Goal: Task Accomplishment & Management: Manage account settings

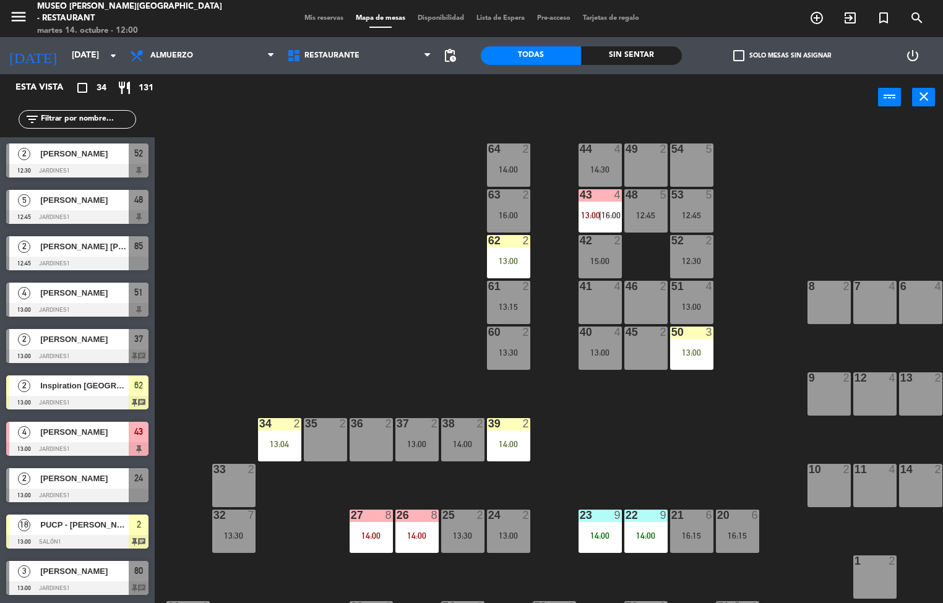
scroll to position [0, 100]
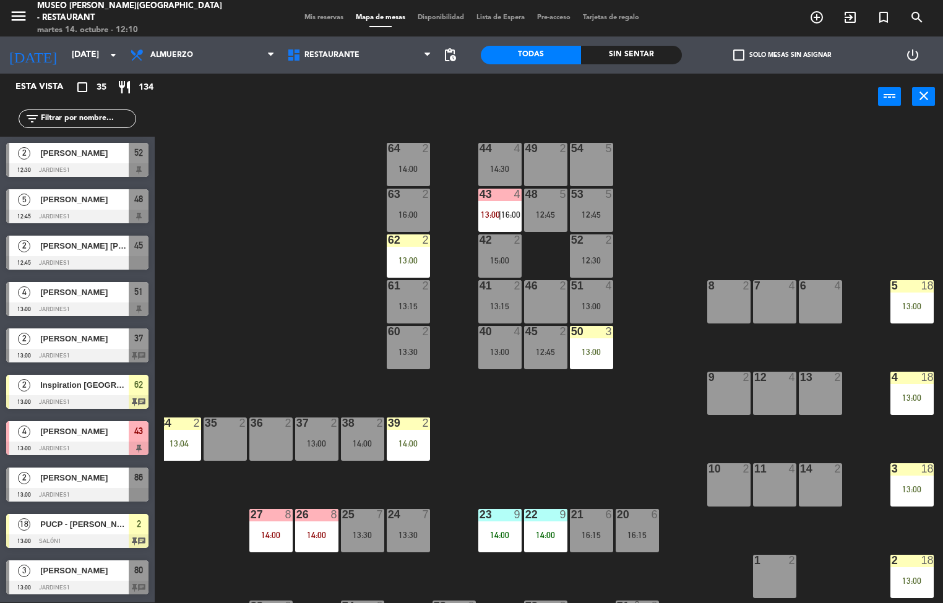
click at [617, 450] on div "44 4 14:30 49 2 54 5 64 2 14:00 48 5 12:45 53 5 12:45 63 2 16:00 43 4 13:00 | 1…" at bounding box center [553, 362] width 779 height 482
click at [637, 54] on div "Sin sentar" at bounding box center [631, 55] width 100 height 19
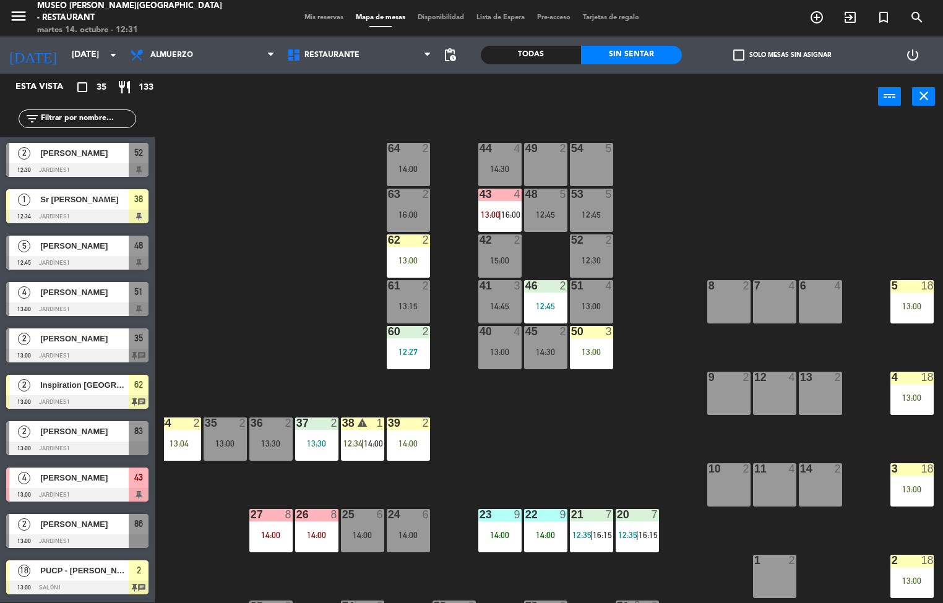
click at [590, 345] on div "50 3 13:00" at bounding box center [591, 347] width 43 height 43
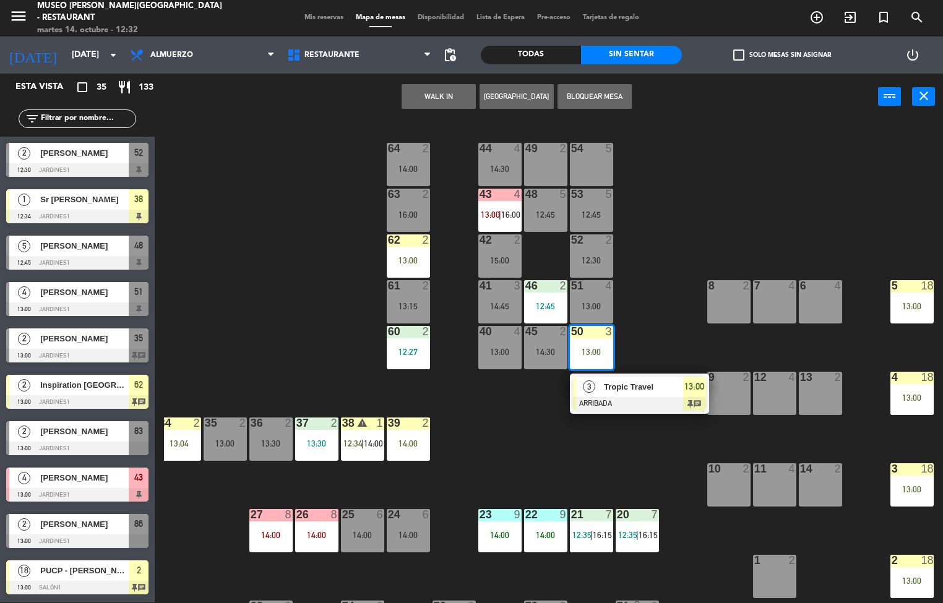
click at [589, 386] on span "3" at bounding box center [589, 386] width 12 height 12
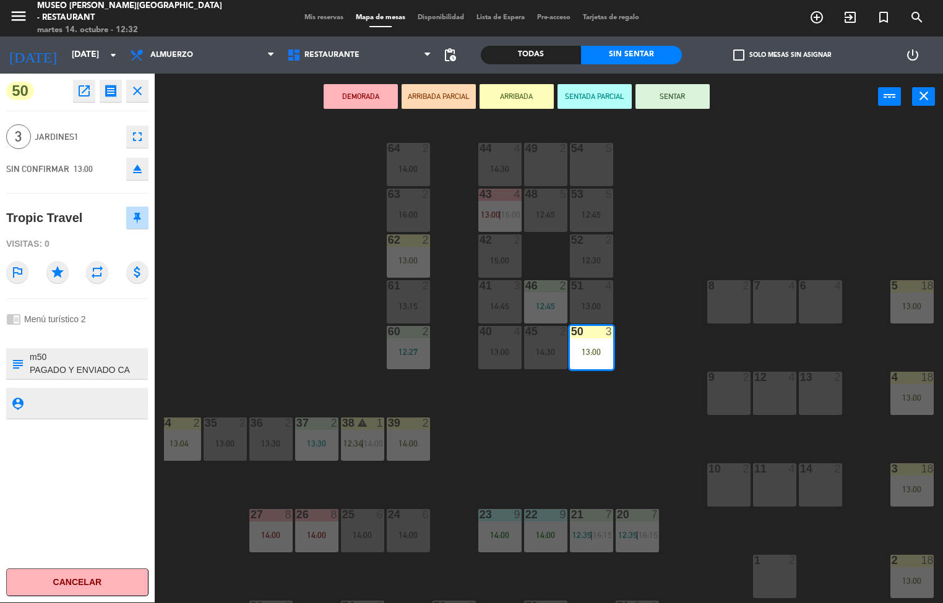
click at [91, 96] on icon "open_in_new" at bounding box center [84, 91] width 15 height 15
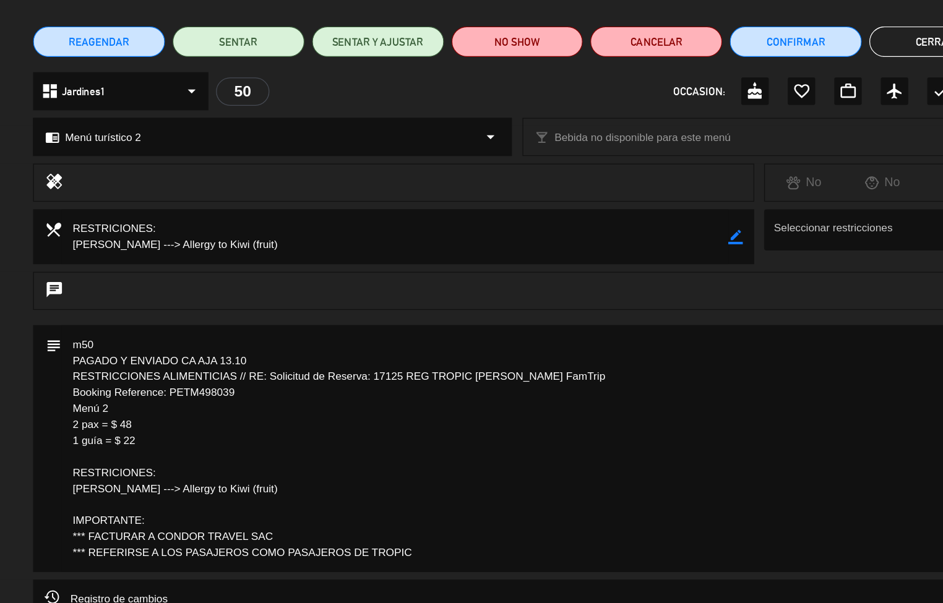
scroll to position [0, 0]
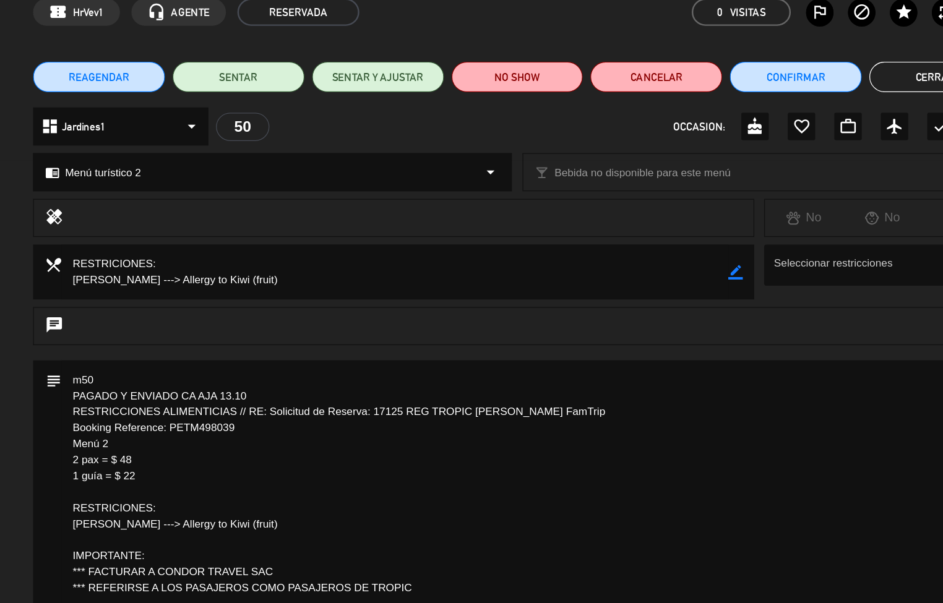
click at [792, 130] on button "Cerrar" at bounding box center [810, 123] width 107 height 25
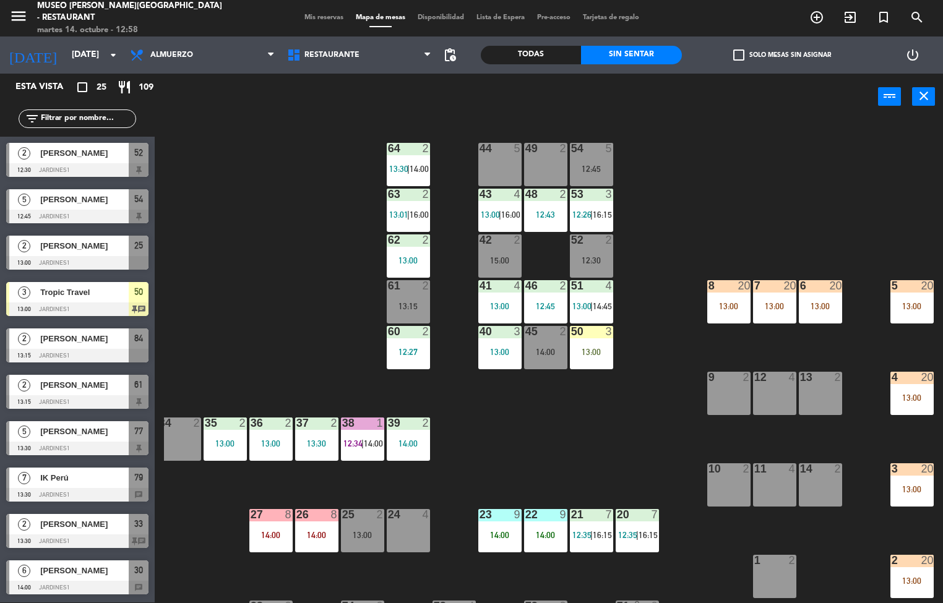
scroll to position [2, 97]
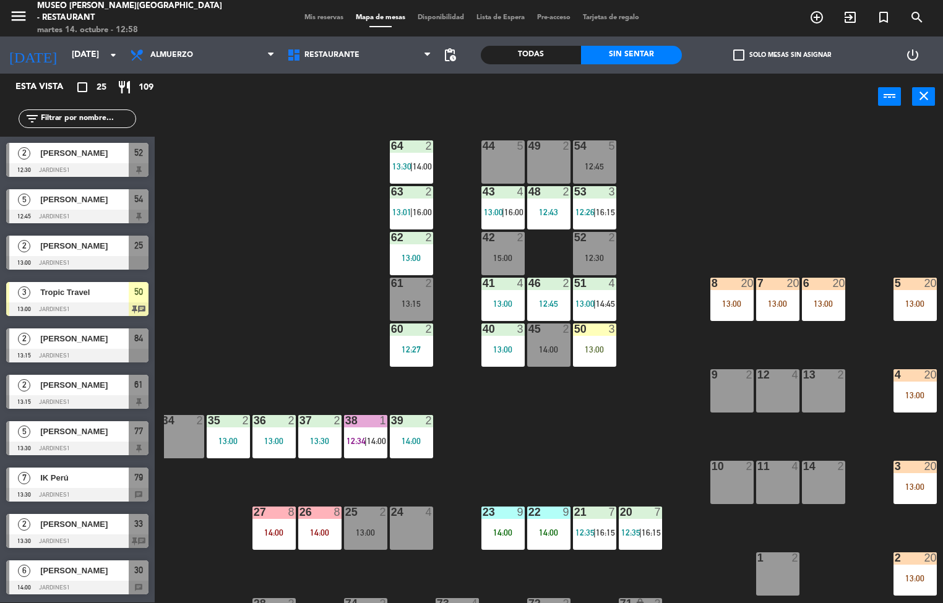
click at [774, 297] on div "7 20 13:00" at bounding box center [777, 299] width 43 height 43
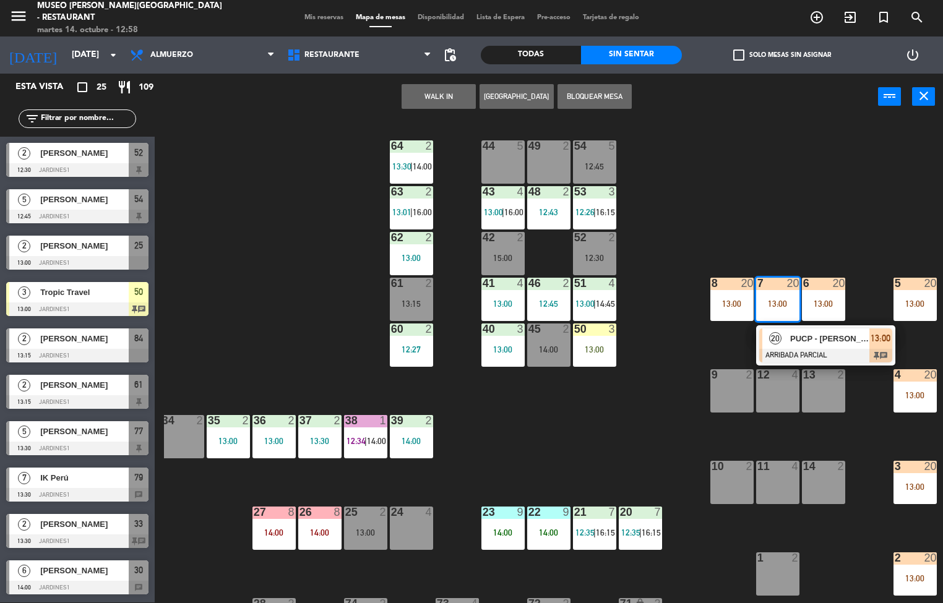
click at [810, 334] on span "PUCP - [PERSON_NAME]" at bounding box center [829, 338] width 79 height 13
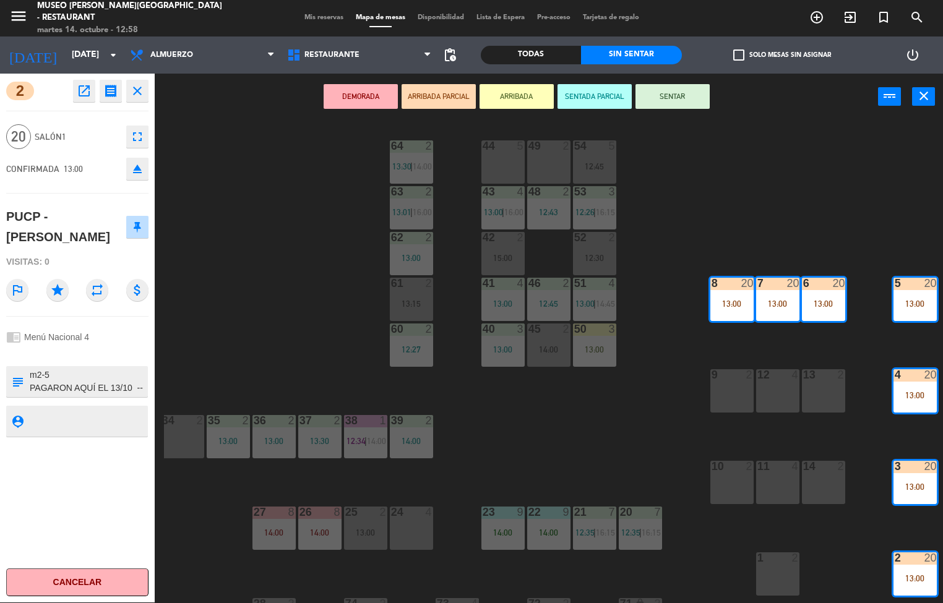
click at [85, 92] on icon "open_in_new" at bounding box center [84, 91] width 15 height 15
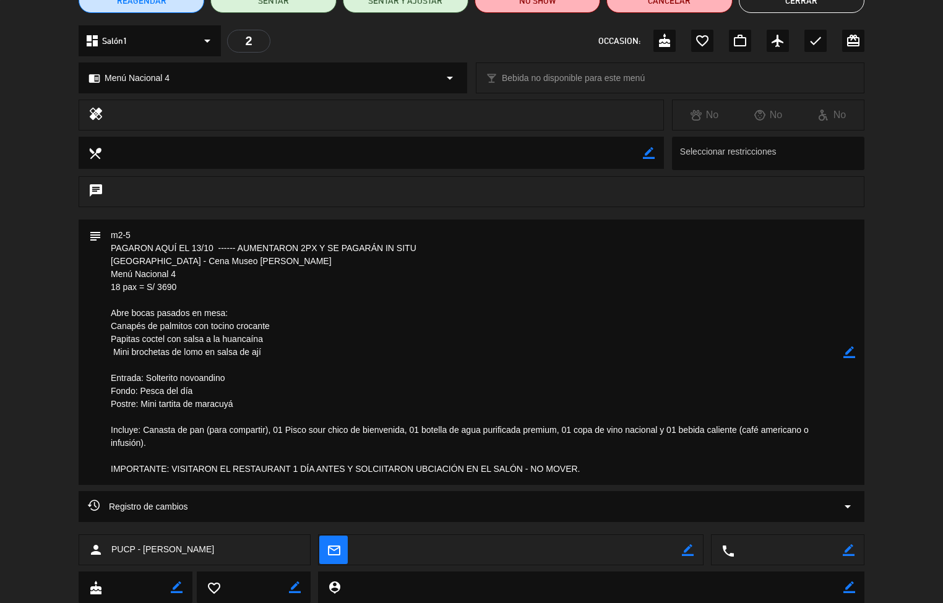
scroll to position [128, 0]
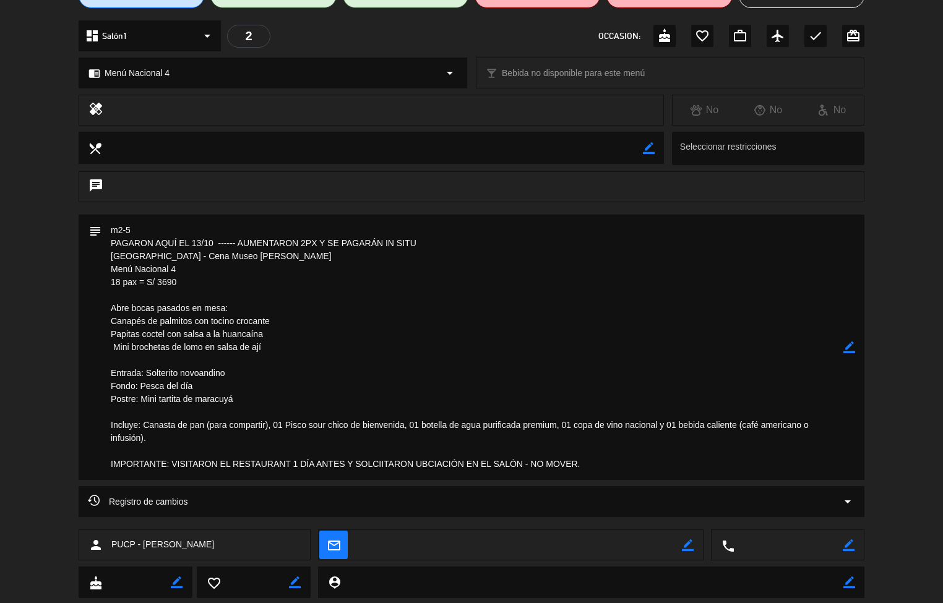
click at [570, 386] on textarea at bounding box center [472, 347] width 742 height 265
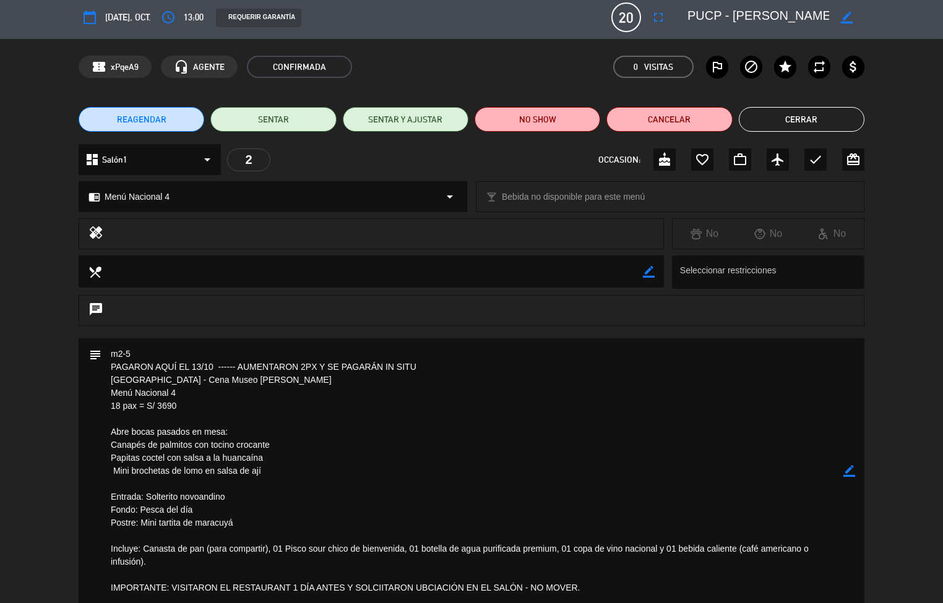
scroll to position [7, 0]
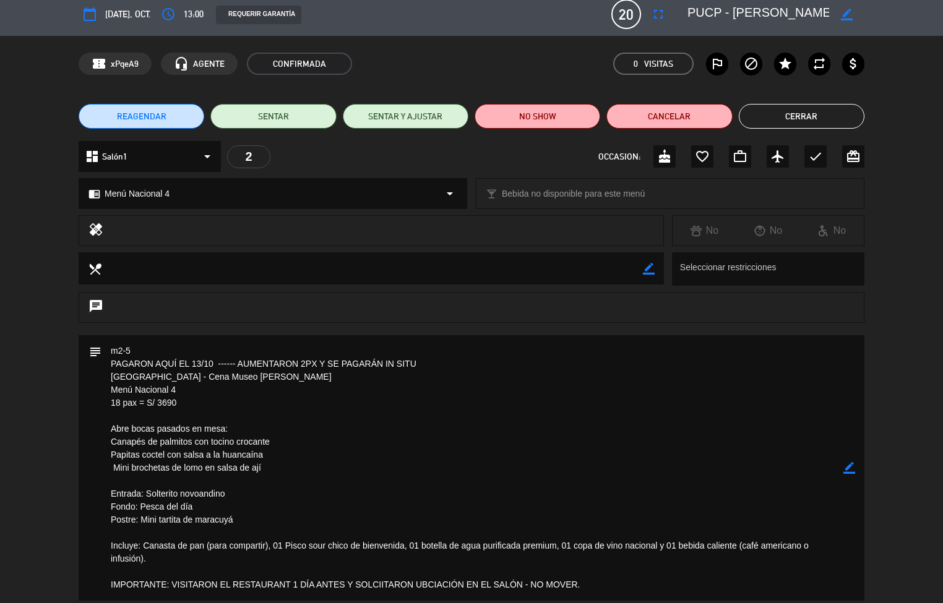
click at [795, 113] on button "Cerrar" at bounding box center [802, 116] width 126 height 25
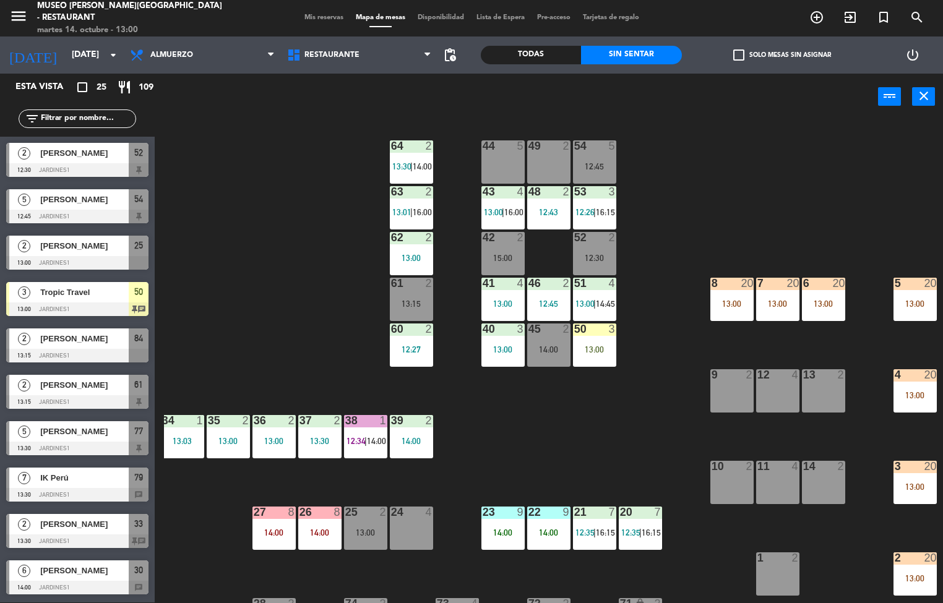
scroll to position [364, 0]
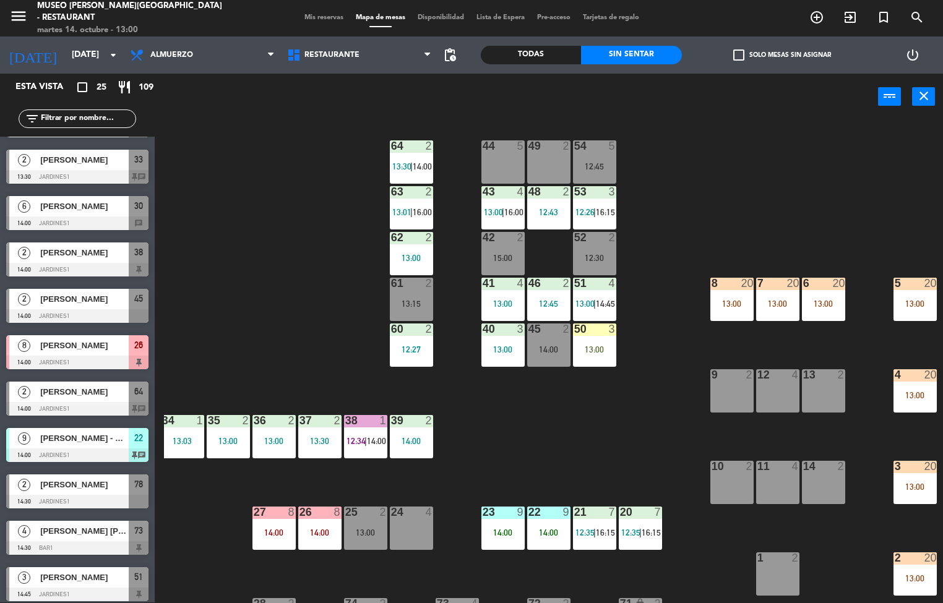
click at [405, 432] on div "39 2 14:00" at bounding box center [411, 436] width 43 height 43
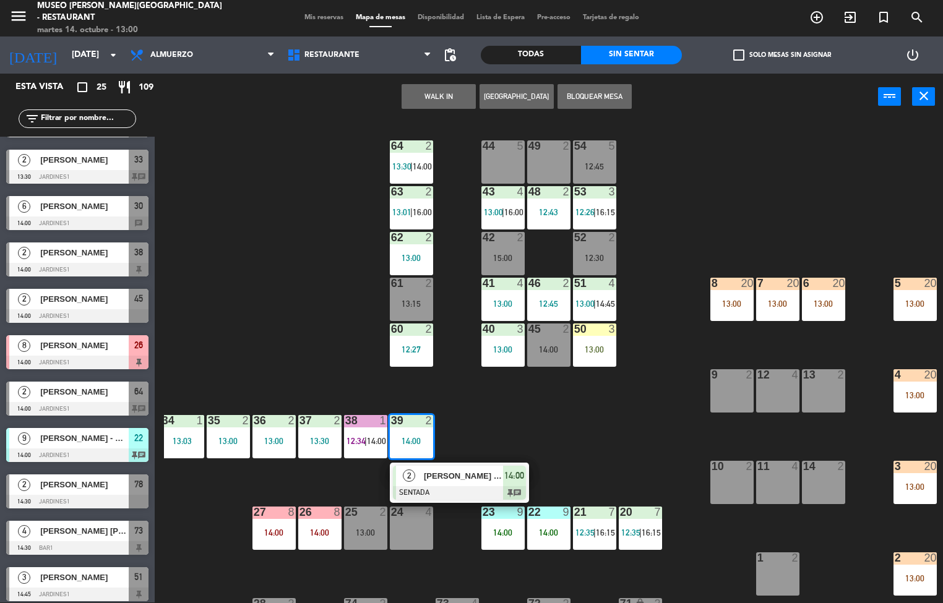
click at [461, 470] on span "[PERSON_NAME] / Valencia Travel" at bounding box center [463, 475] width 79 height 13
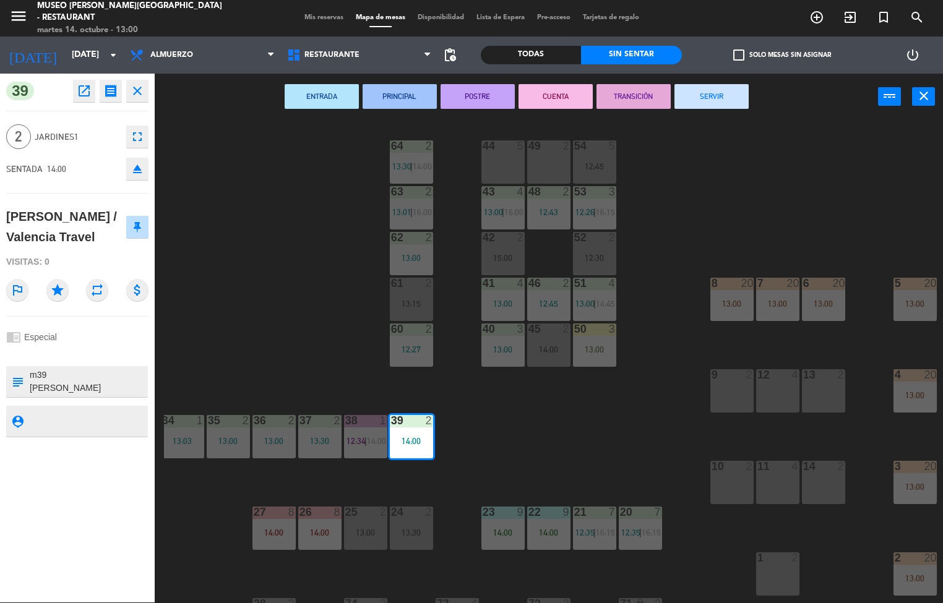
click at [84, 91] on icon "open_in_new" at bounding box center [84, 91] width 15 height 15
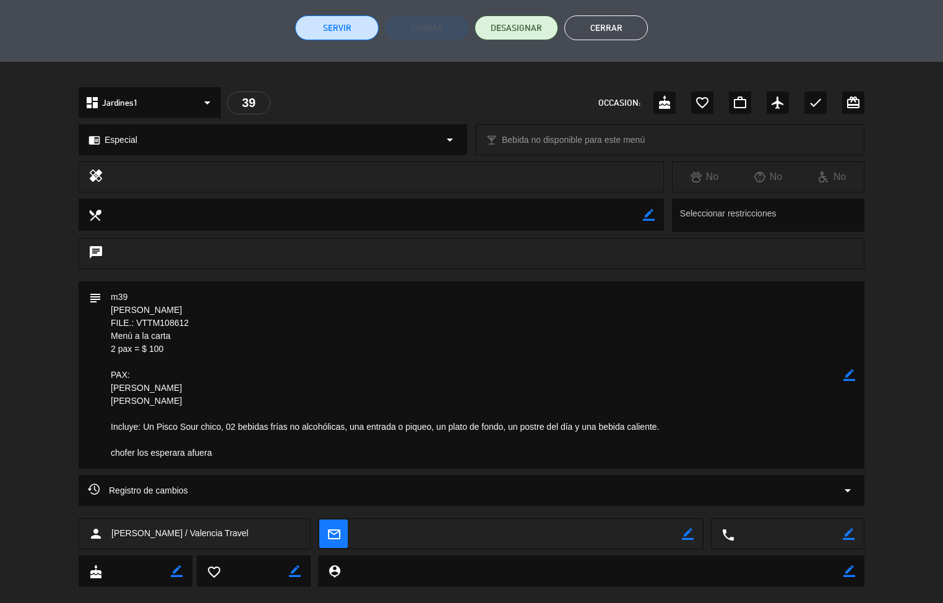
click at [577, 151] on div "local_bar Bebida no disponible para este menú arrow_drop_down" at bounding box center [669, 140] width 387 height 30
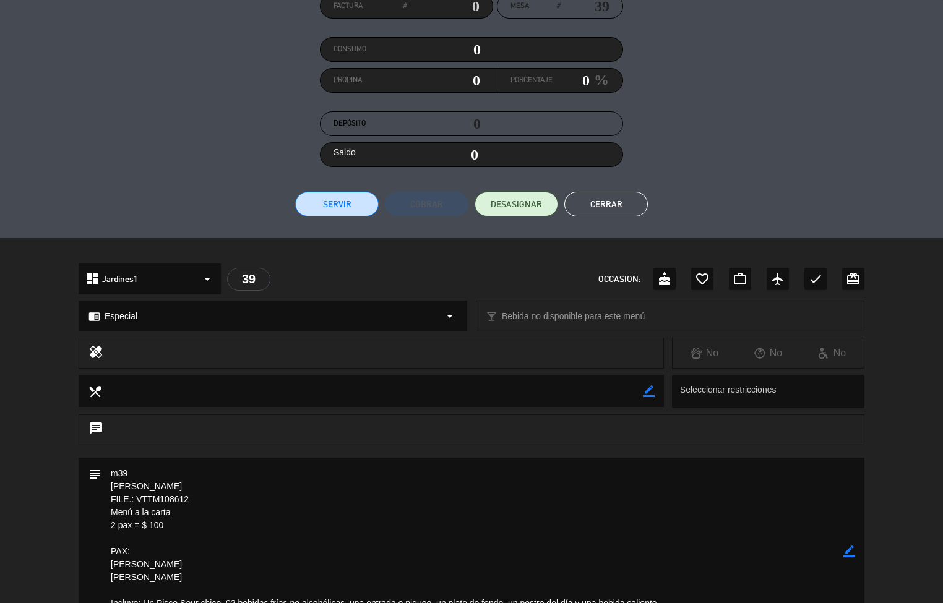
scroll to position [108, 0]
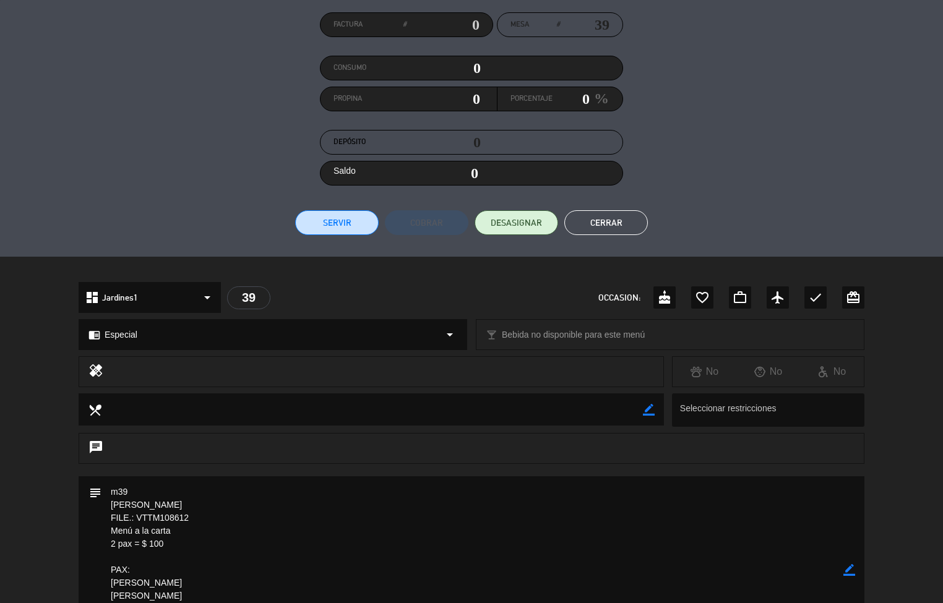
click at [609, 210] on button "Cerrar" at bounding box center [606, 222] width 84 height 25
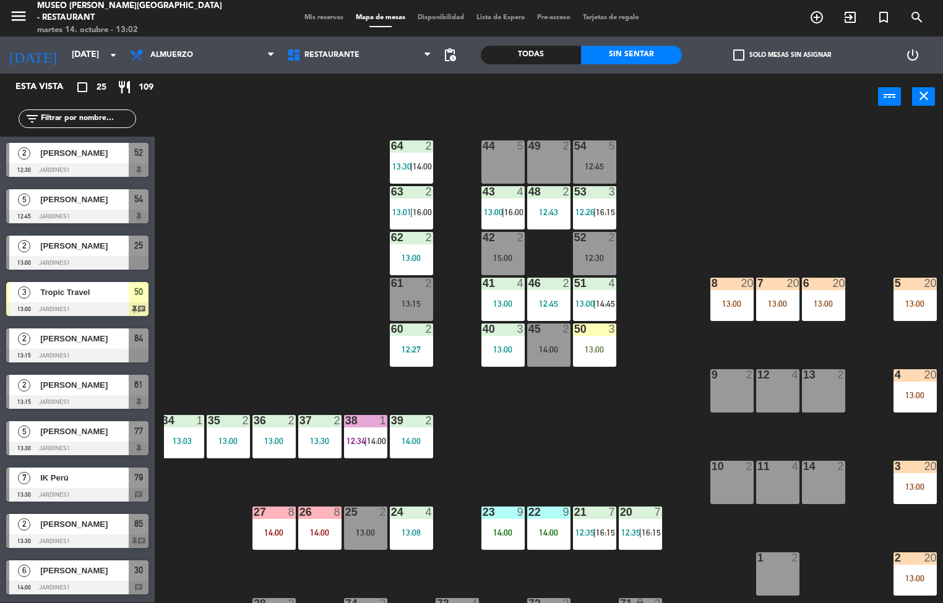
click at [275, 528] on div "14:00" at bounding box center [273, 532] width 43 height 9
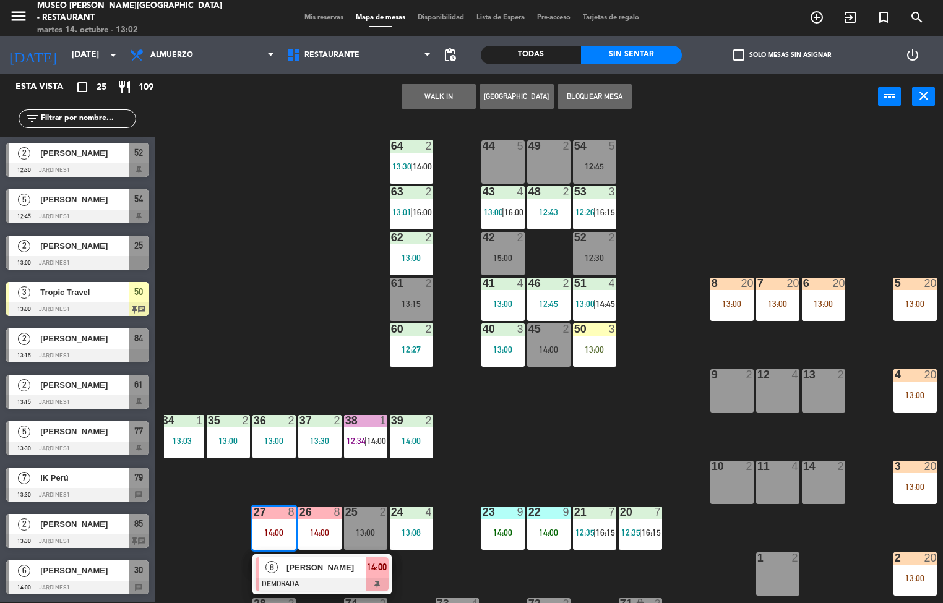
click at [279, 520] on div "27 8 14:00" at bounding box center [273, 528] width 43 height 43
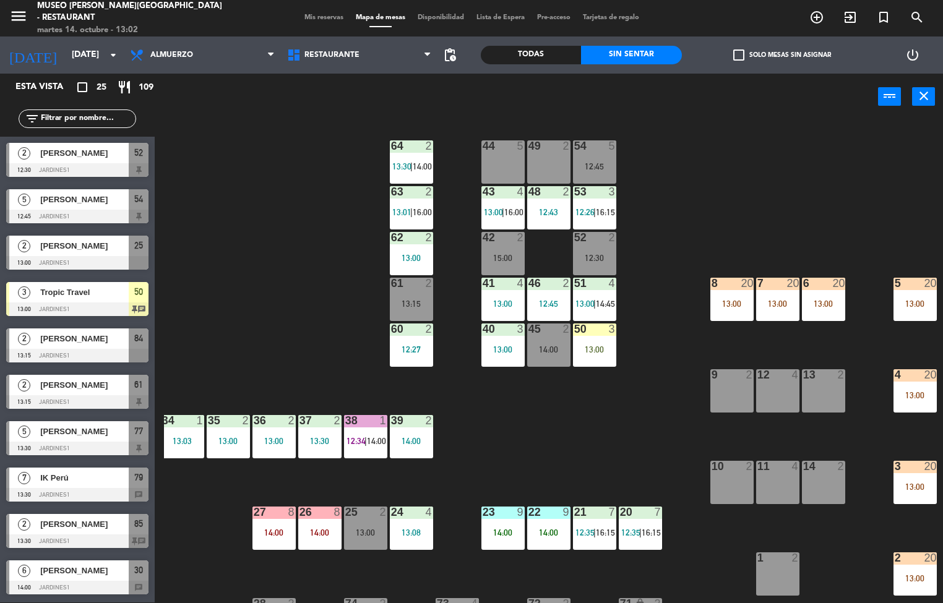
click at [492, 531] on div "14:00" at bounding box center [502, 532] width 43 height 9
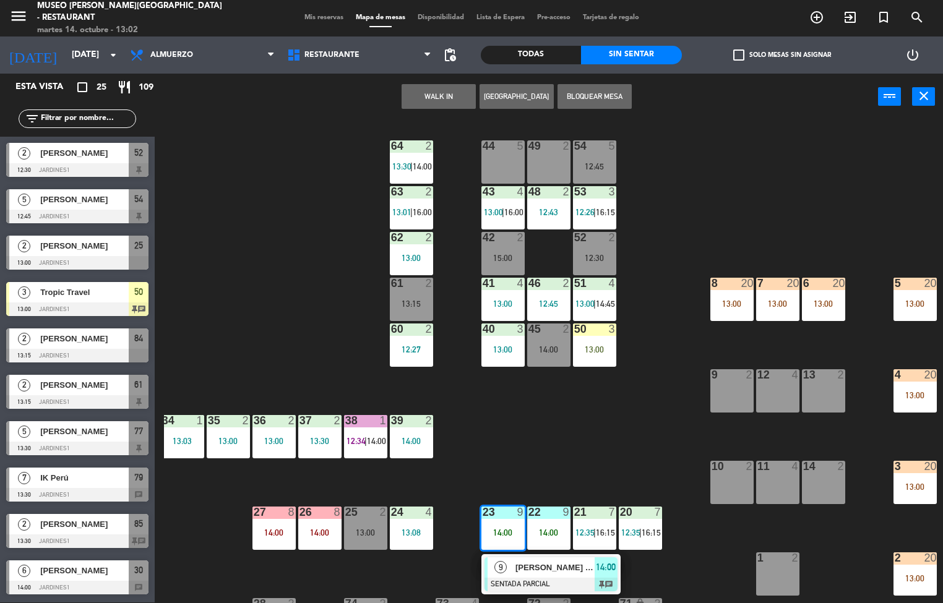
click at [518, 570] on span "[PERSON_NAME] - Diagnóstica Peruana" at bounding box center [554, 567] width 79 height 13
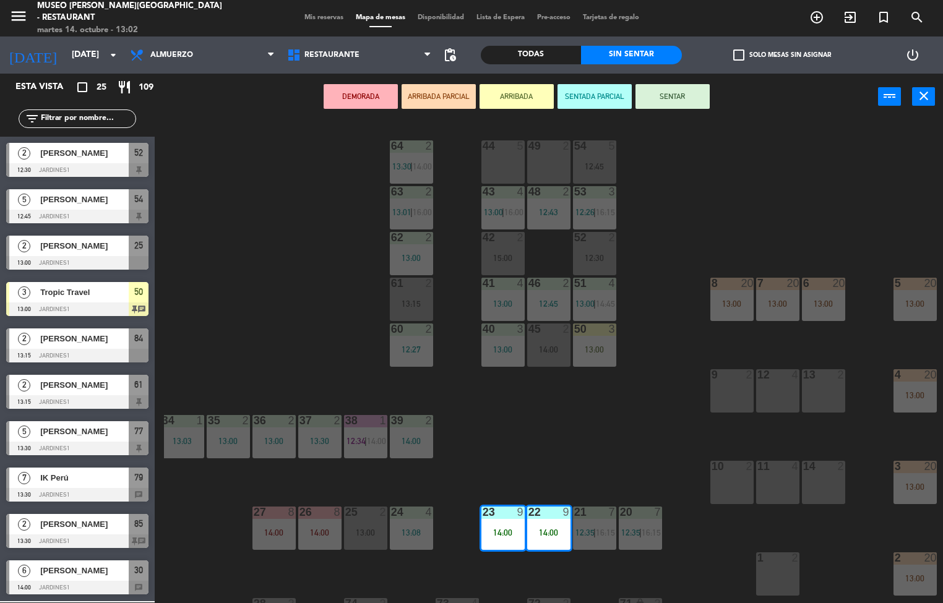
click at [507, 568] on div "44 5 49 2 54 5 12:45 64 2 13:30 | 14:00 48 2 12:43 53 3 12:26 | 16:15 63 2 13:0…" at bounding box center [553, 362] width 779 height 482
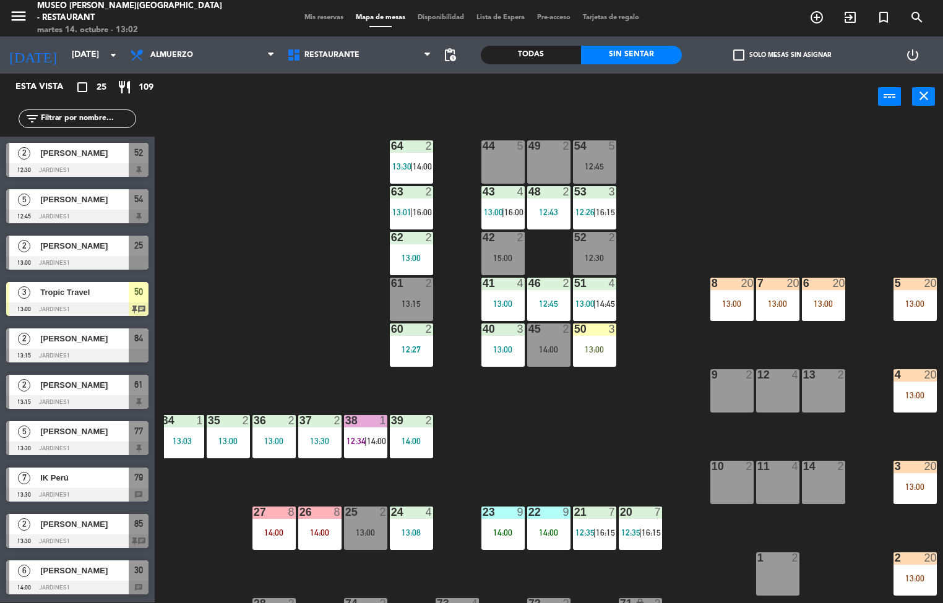
scroll to position [1, 0]
click at [490, 524] on div "23 9 14:00" at bounding box center [502, 528] width 43 height 43
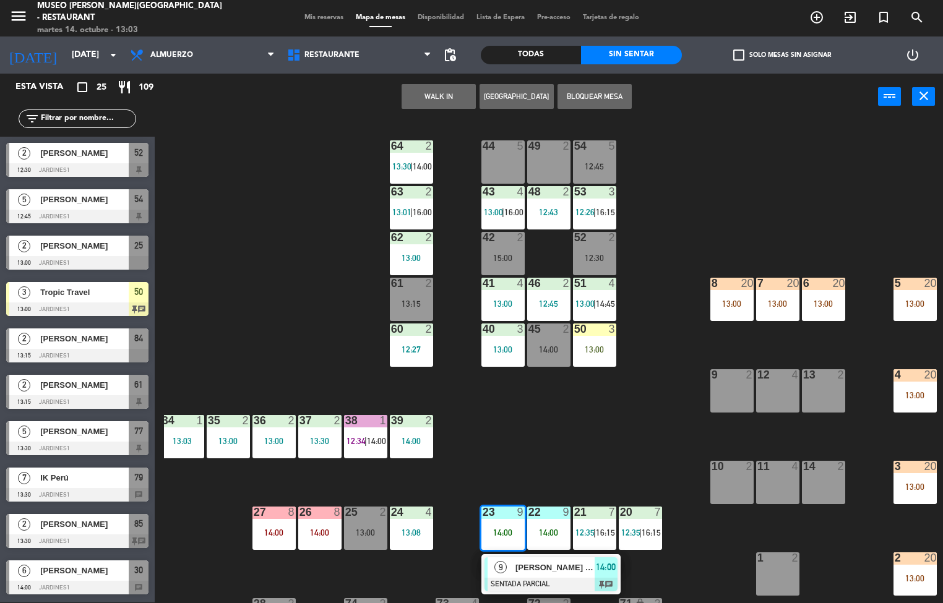
click at [501, 568] on span "9" at bounding box center [500, 567] width 12 height 12
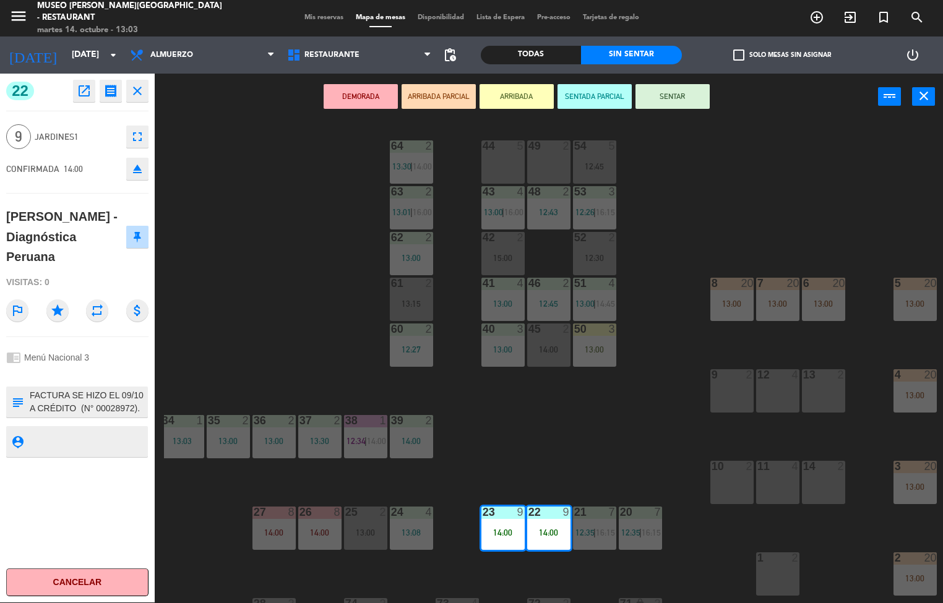
click at [84, 93] on icon "open_in_new" at bounding box center [84, 91] width 15 height 15
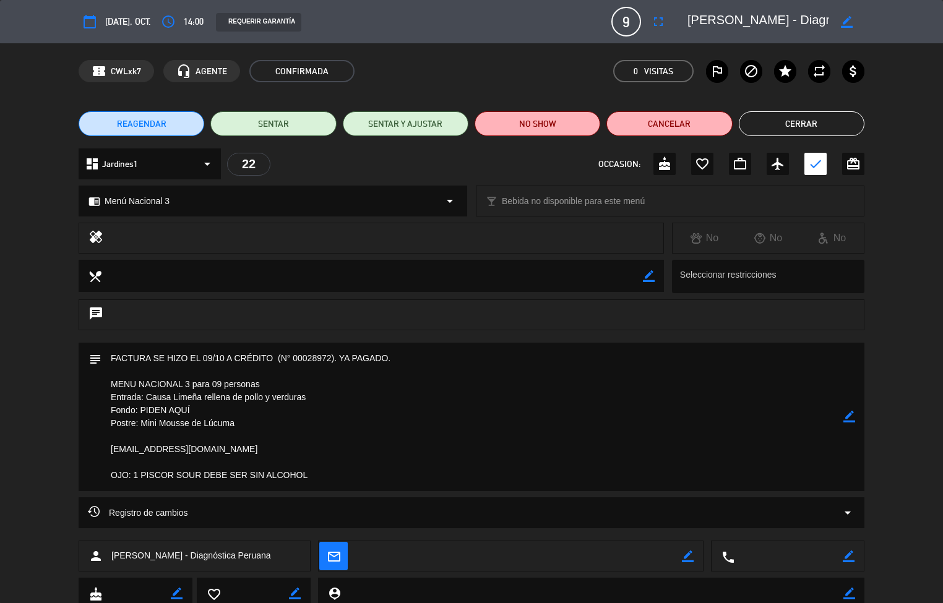
scroll to position [43, 0]
